Goal: Find specific page/section: Find specific page/section

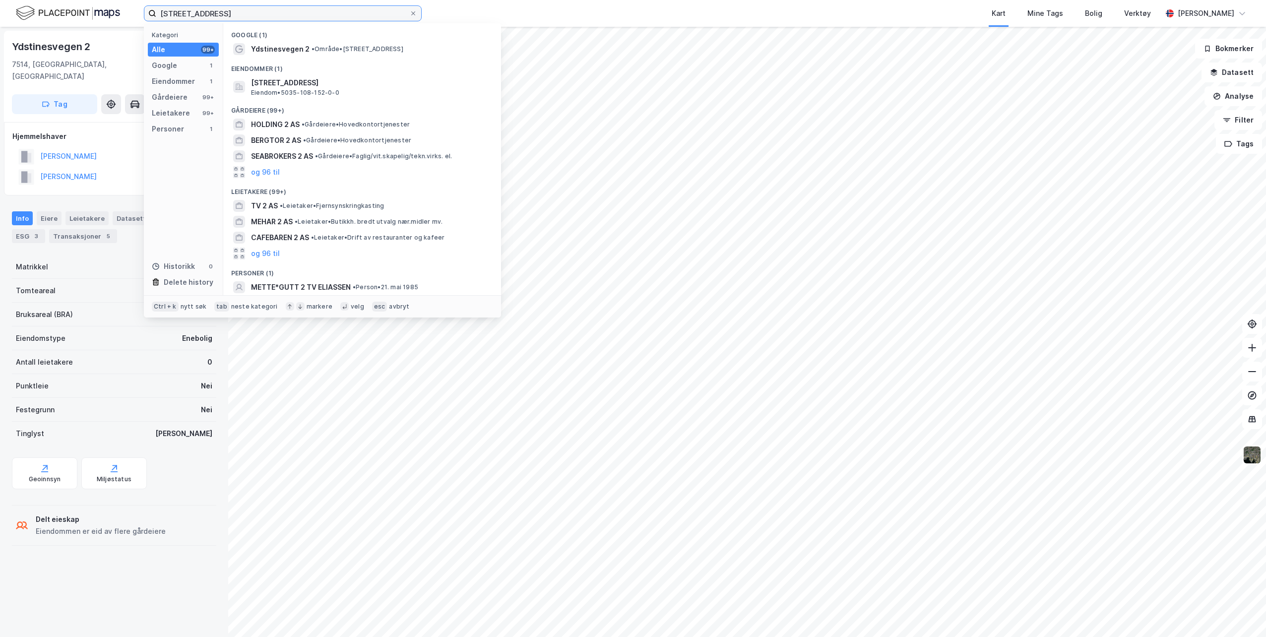
drag, startPoint x: 234, startPoint y: 11, endPoint x: 73, endPoint y: -1, distance: 160.8
click at [73, 0] on html "ydstinesveien 2 Kategori Alle 99+ Google 1 Eiendommer 1 Gårdeiere 99+ Leietaker…" at bounding box center [633, 318] width 1266 height 637
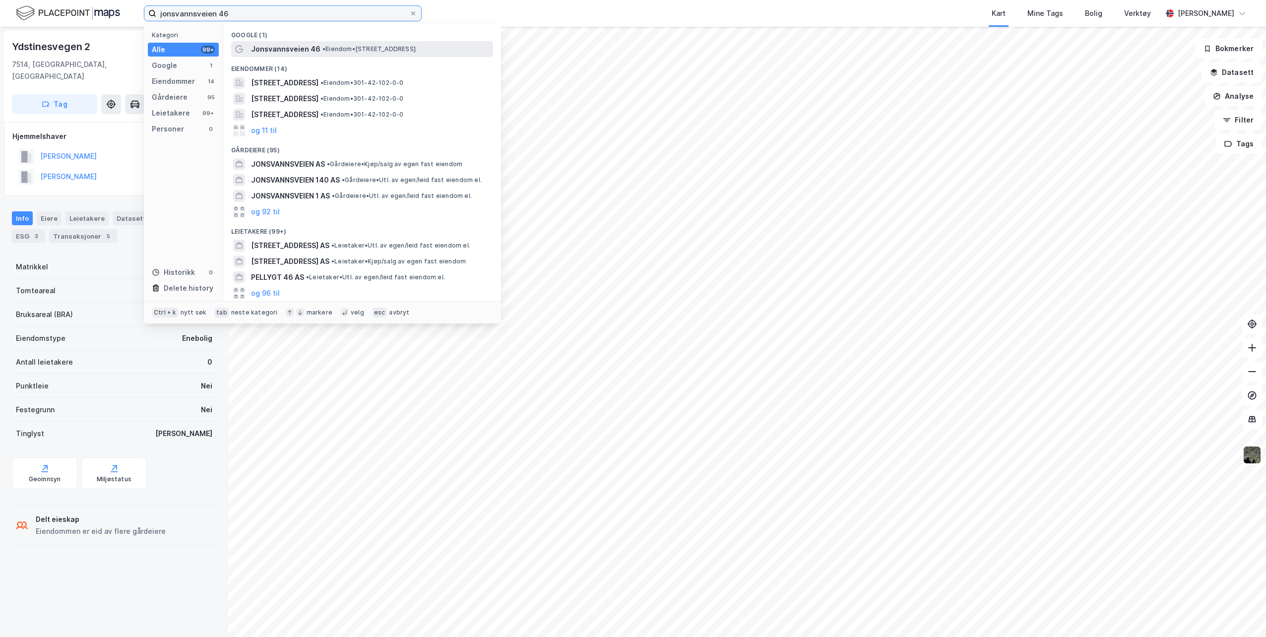
type input "jonsvannsveien 46"
click at [370, 51] on span "• Eiendom • [STREET_ADDRESS]" at bounding box center [369, 49] width 93 height 8
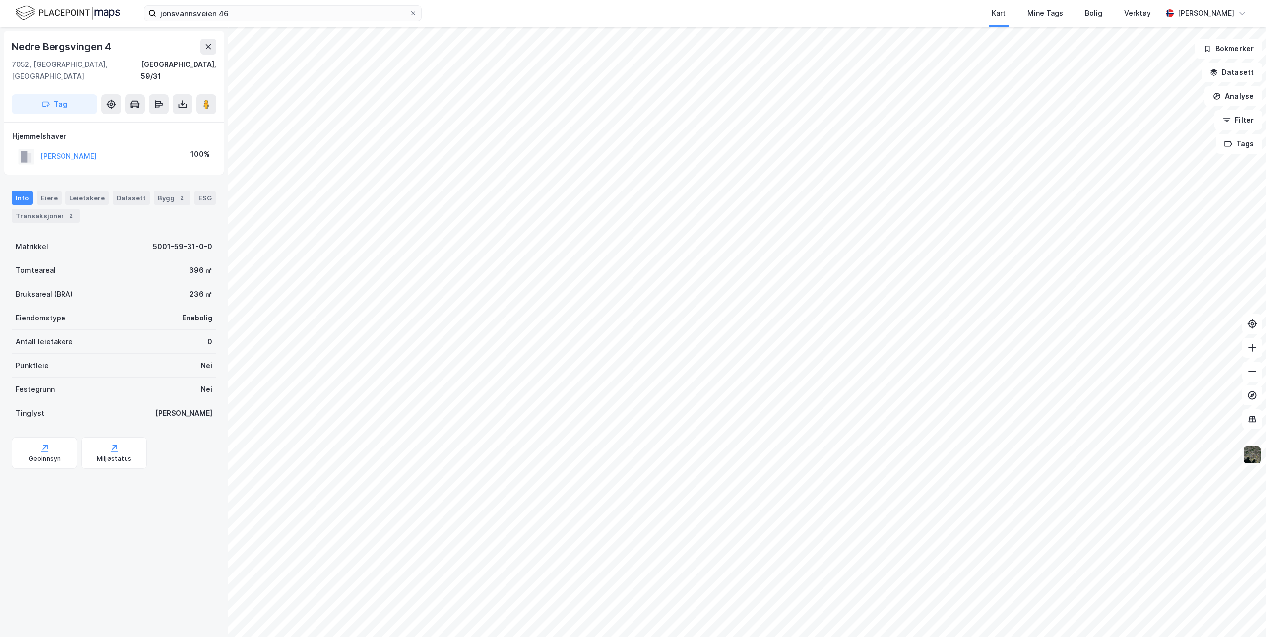
click at [1251, 456] on img at bounding box center [1252, 455] width 19 height 19
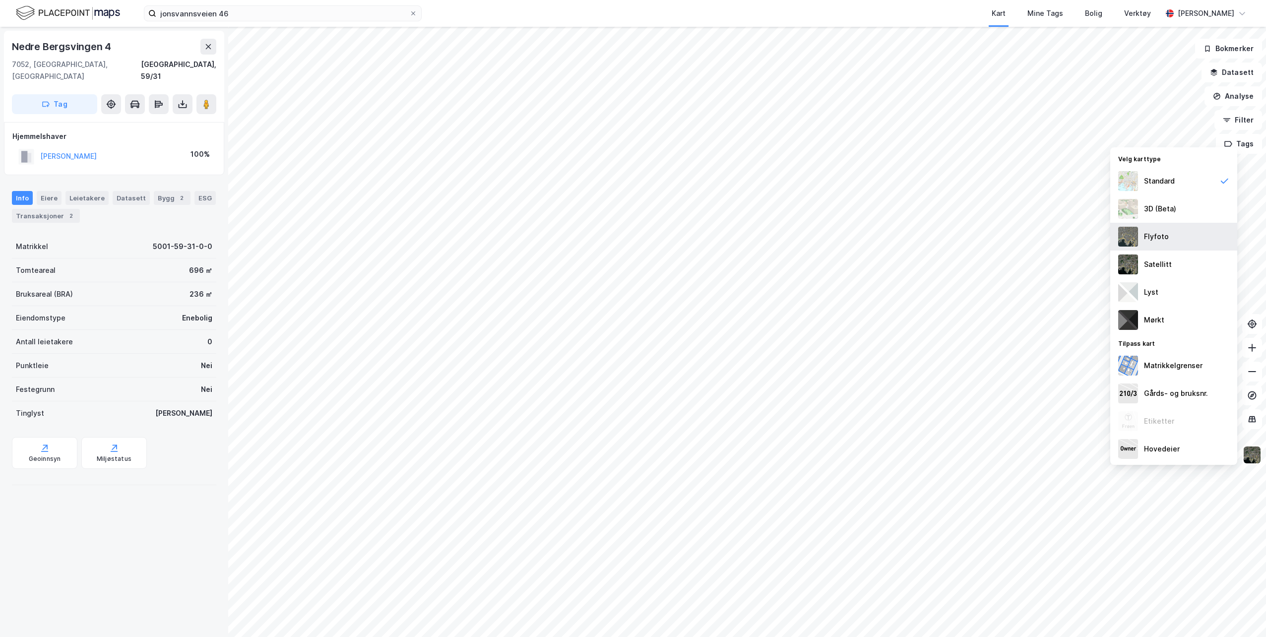
click at [1165, 238] on div "Flyfoto" at bounding box center [1156, 237] width 25 height 12
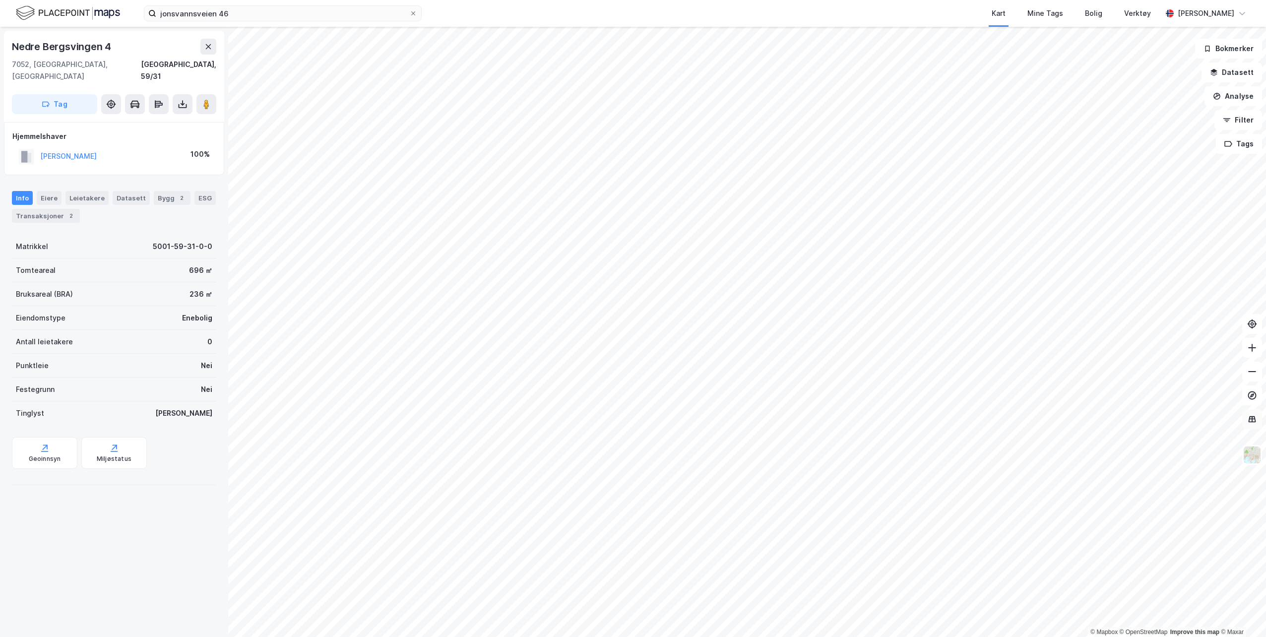
click at [1251, 419] on icon at bounding box center [1252, 418] width 6 height 1
click at [1252, 421] on icon at bounding box center [1252, 419] width 10 height 10
click at [1210, 10] on div "[PERSON_NAME]" at bounding box center [1206, 13] width 57 height 12
click at [1155, 61] on div "Logg ut" at bounding box center [1156, 61] width 27 height 12
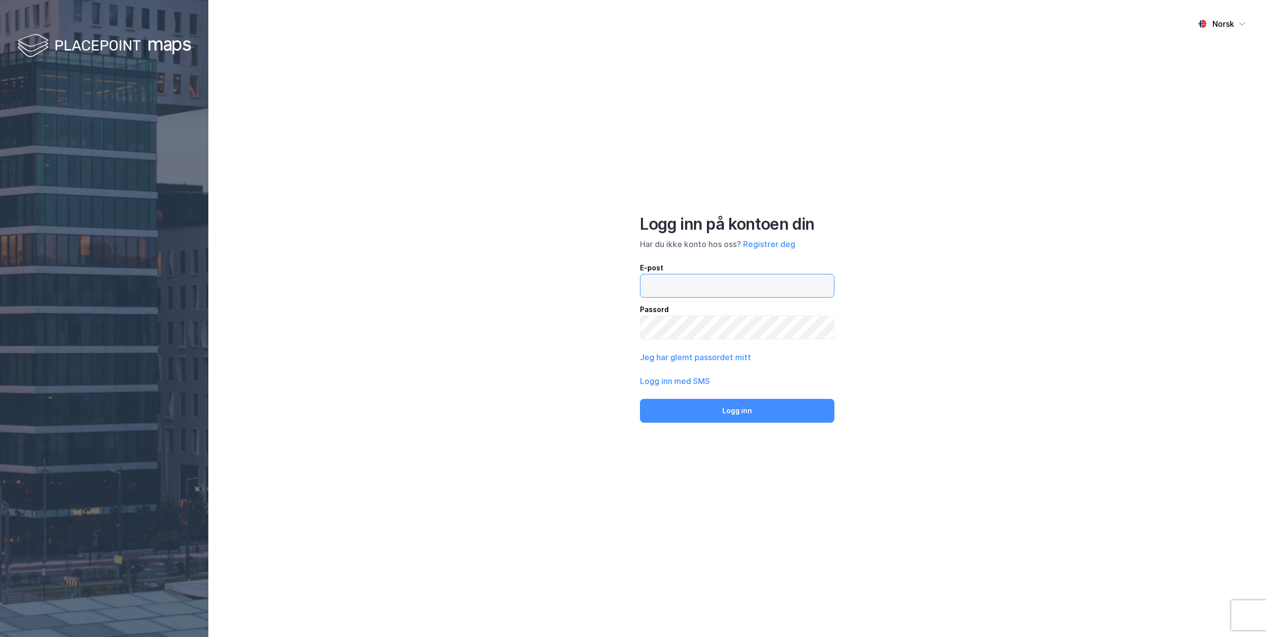
type input "[EMAIL_ADDRESS][DOMAIN_NAME]"
click at [139, 46] on img at bounding box center [104, 46] width 174 height 29
